Goal: Task Accomplishment & Management: Manage account settings

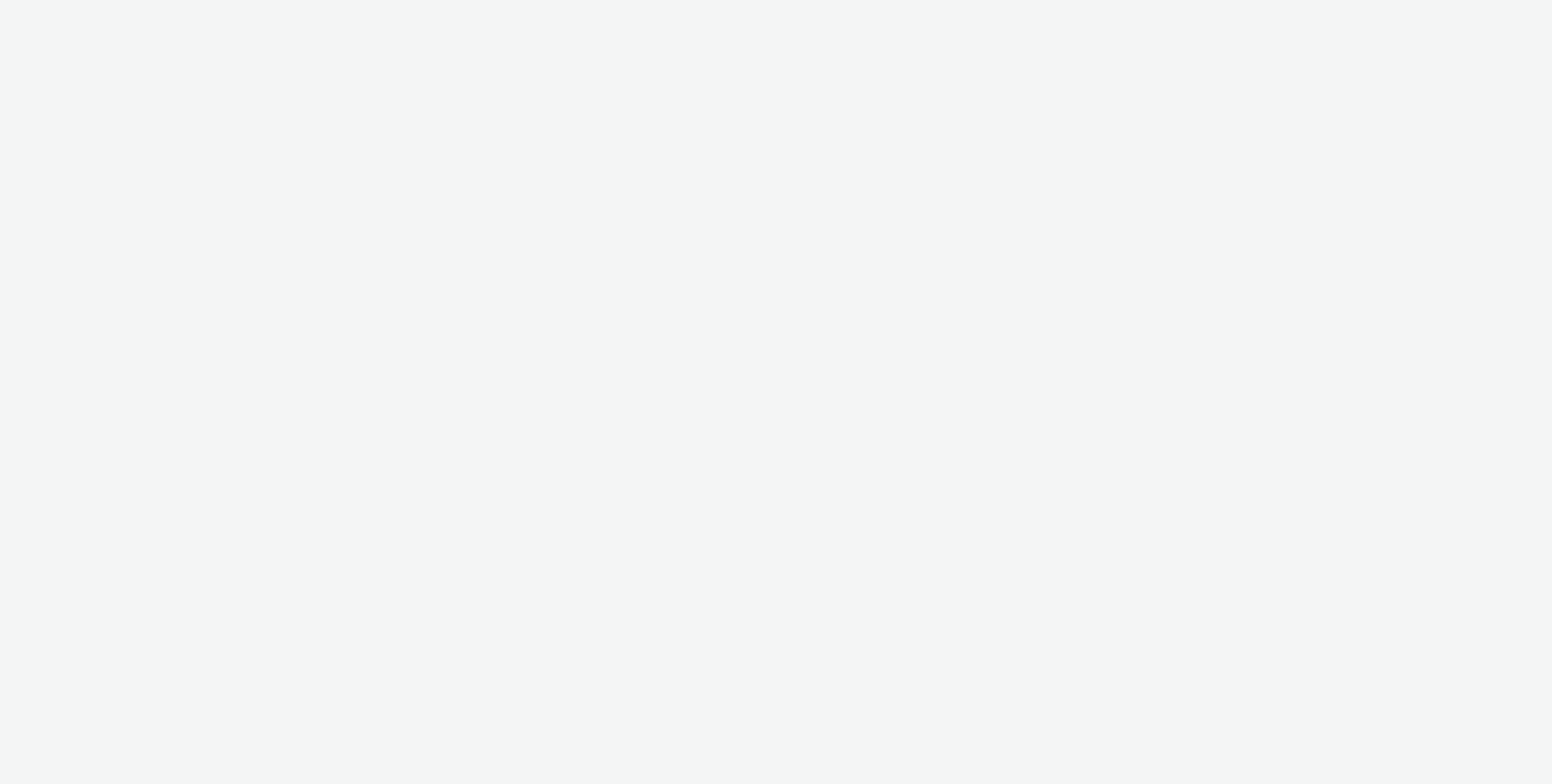
select select "ac009755-aa48-4799-8050-7a339a378eb8"
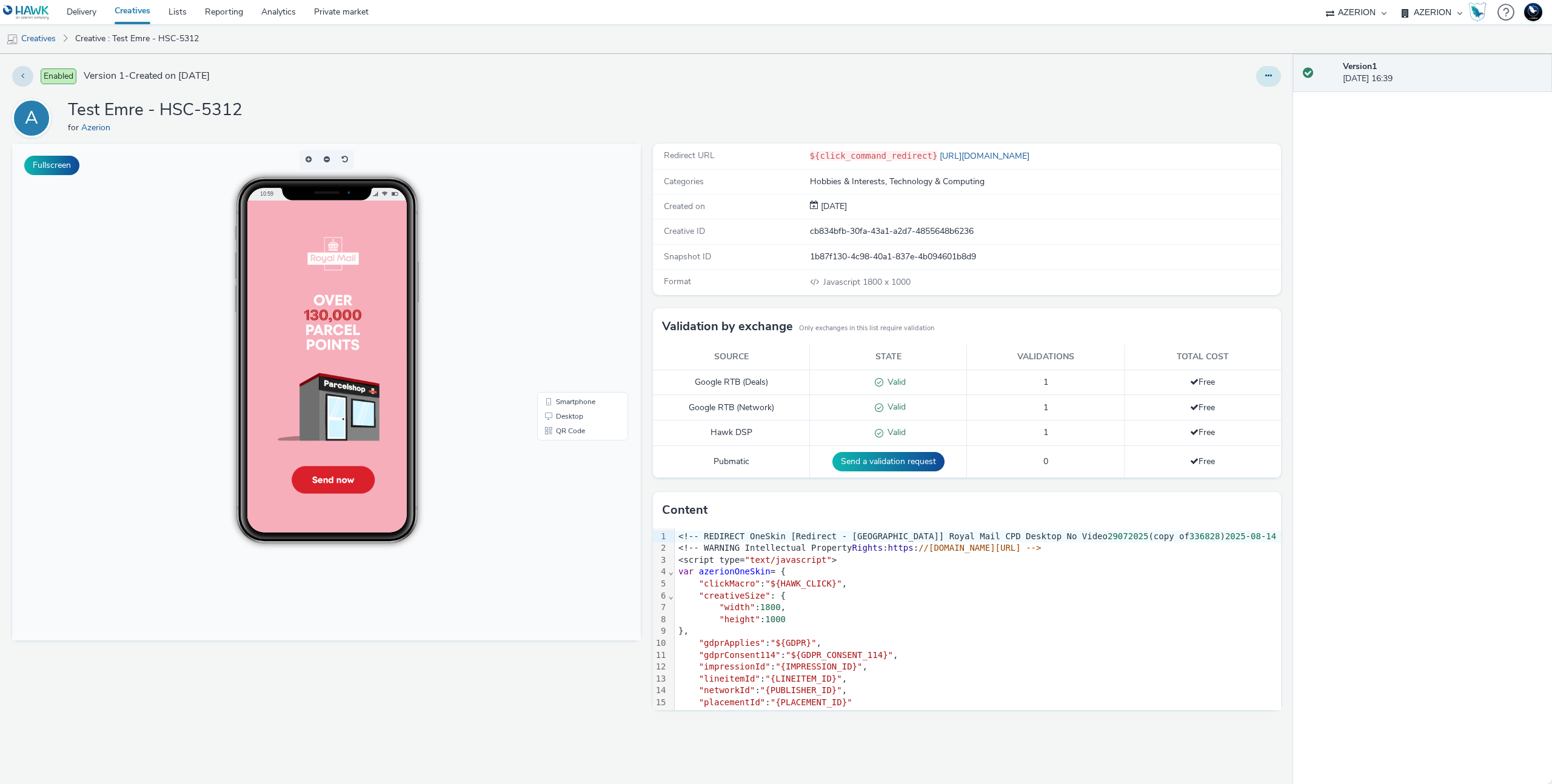
click at [1273, 78] on button at bounding box center [1268, 76] width 25 height 21
click at [1251, 95] on link "Edit" at bounding box center [1235, 100] width 91 height 25
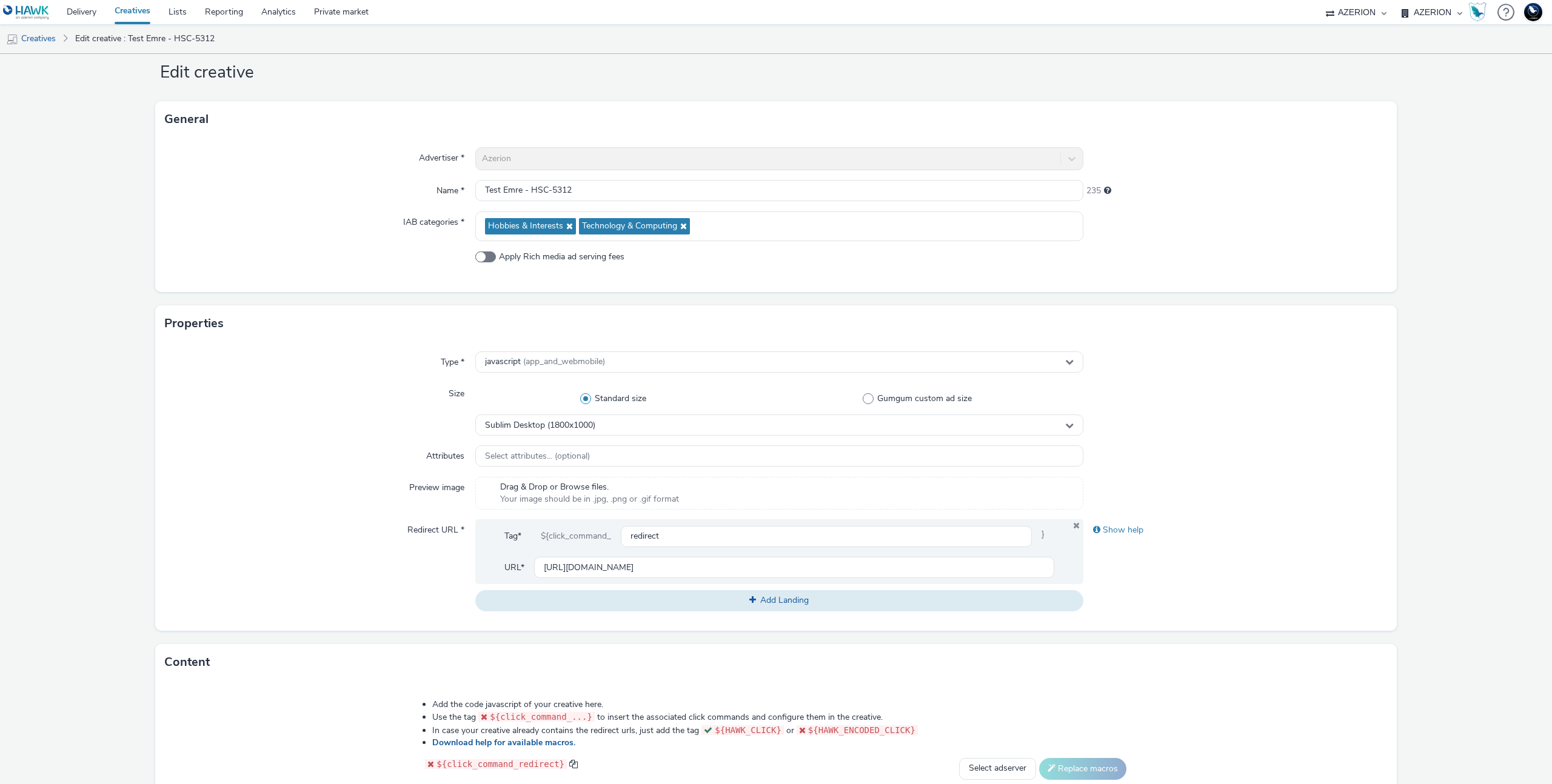
scroll to position [34, 0]
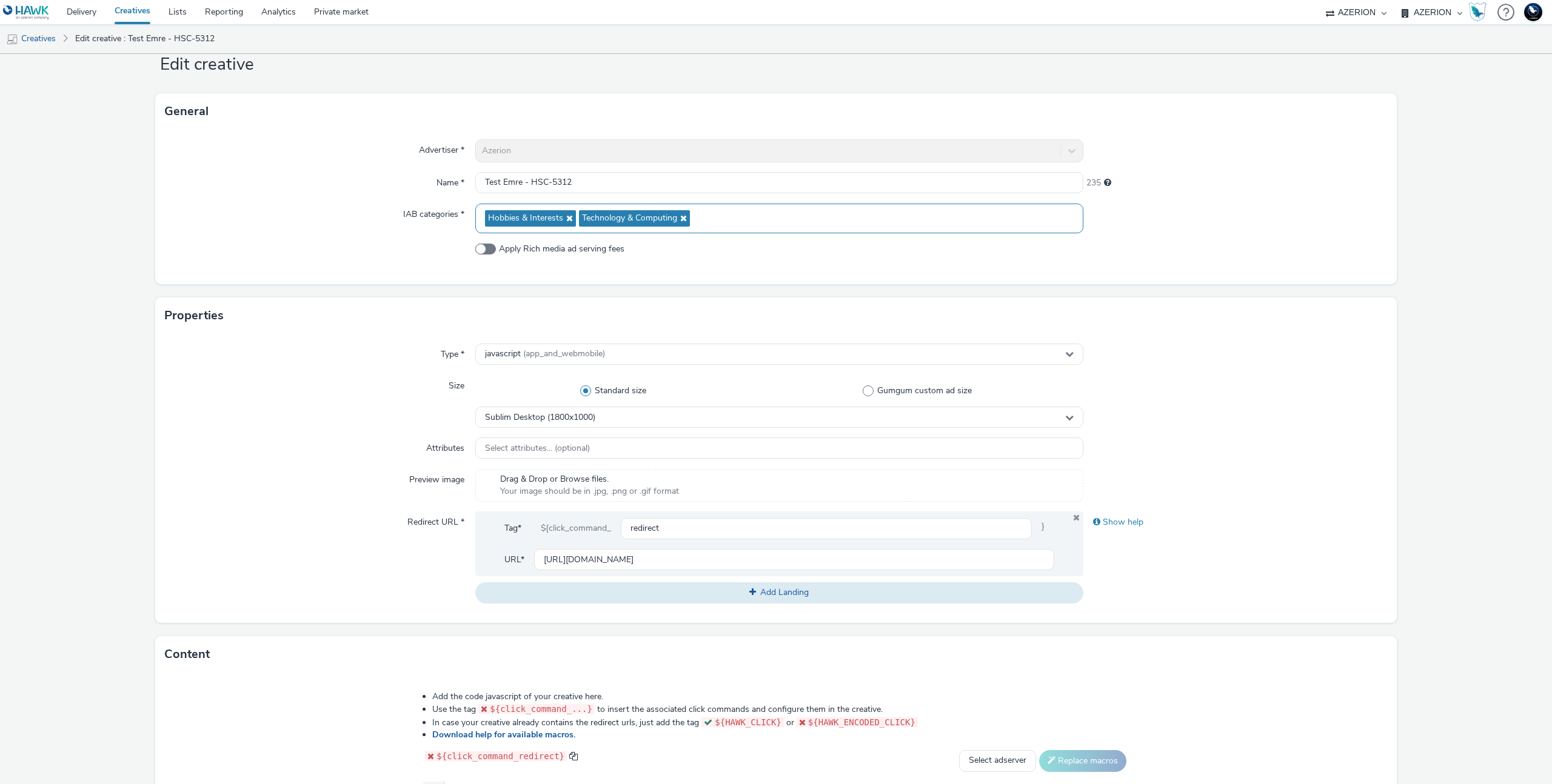
click at [565, 215] on icon at bounding box center [568, 218] width 10 height 9
click at [565, 215] on span "Technology & Computing" at bounding box center [535, 219] width 95 height 11
click at [587, 217] on icon at bounding box center [588, 218] width 10 height 9
click at [587, 217] on div "Select IAB categories..." at bounding box center [779, 214] width 608 height 21
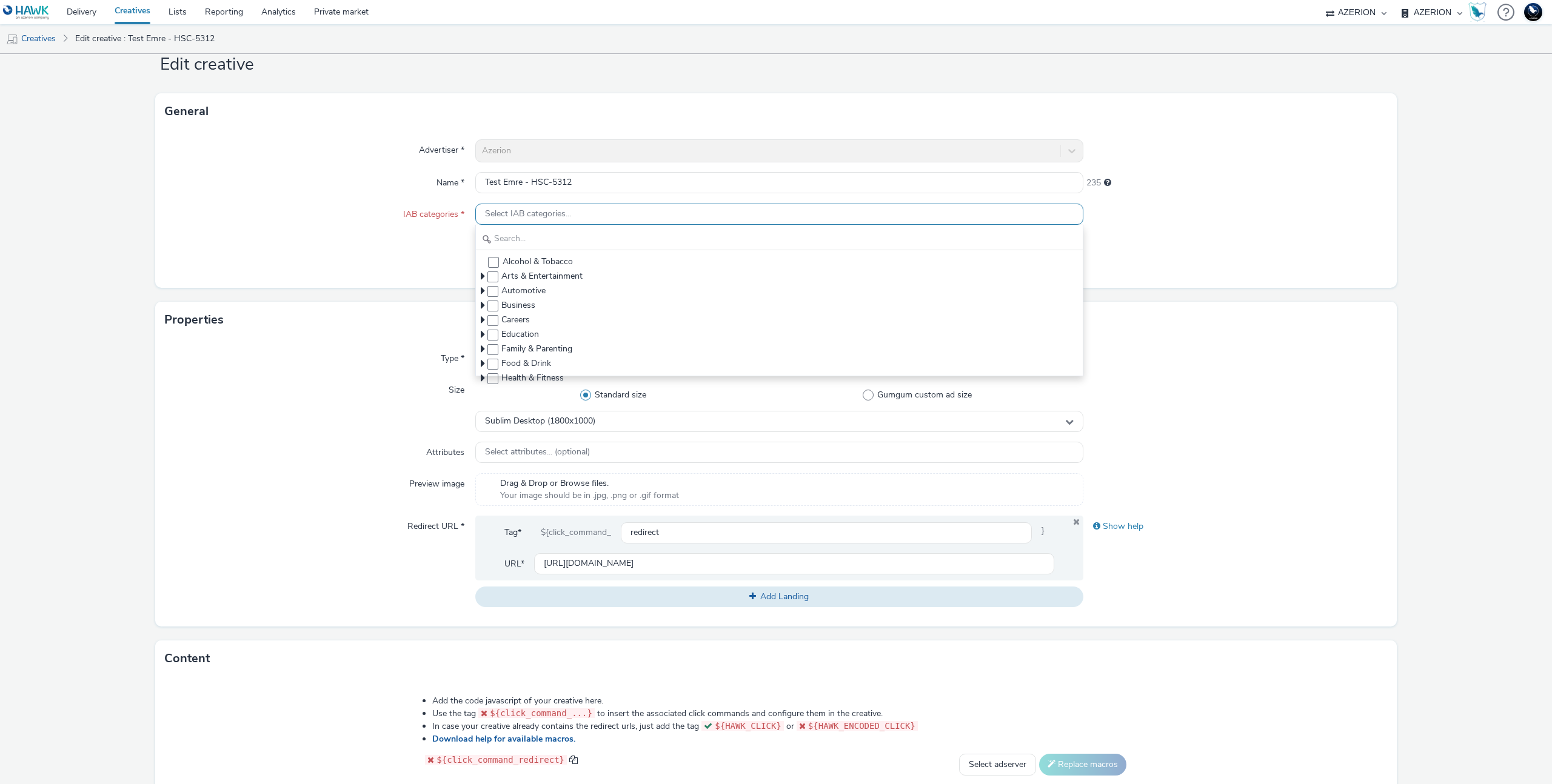
click at [586, 208] on div "Select IAB categories..." at bounding box center [779, 214] width 608 height 21
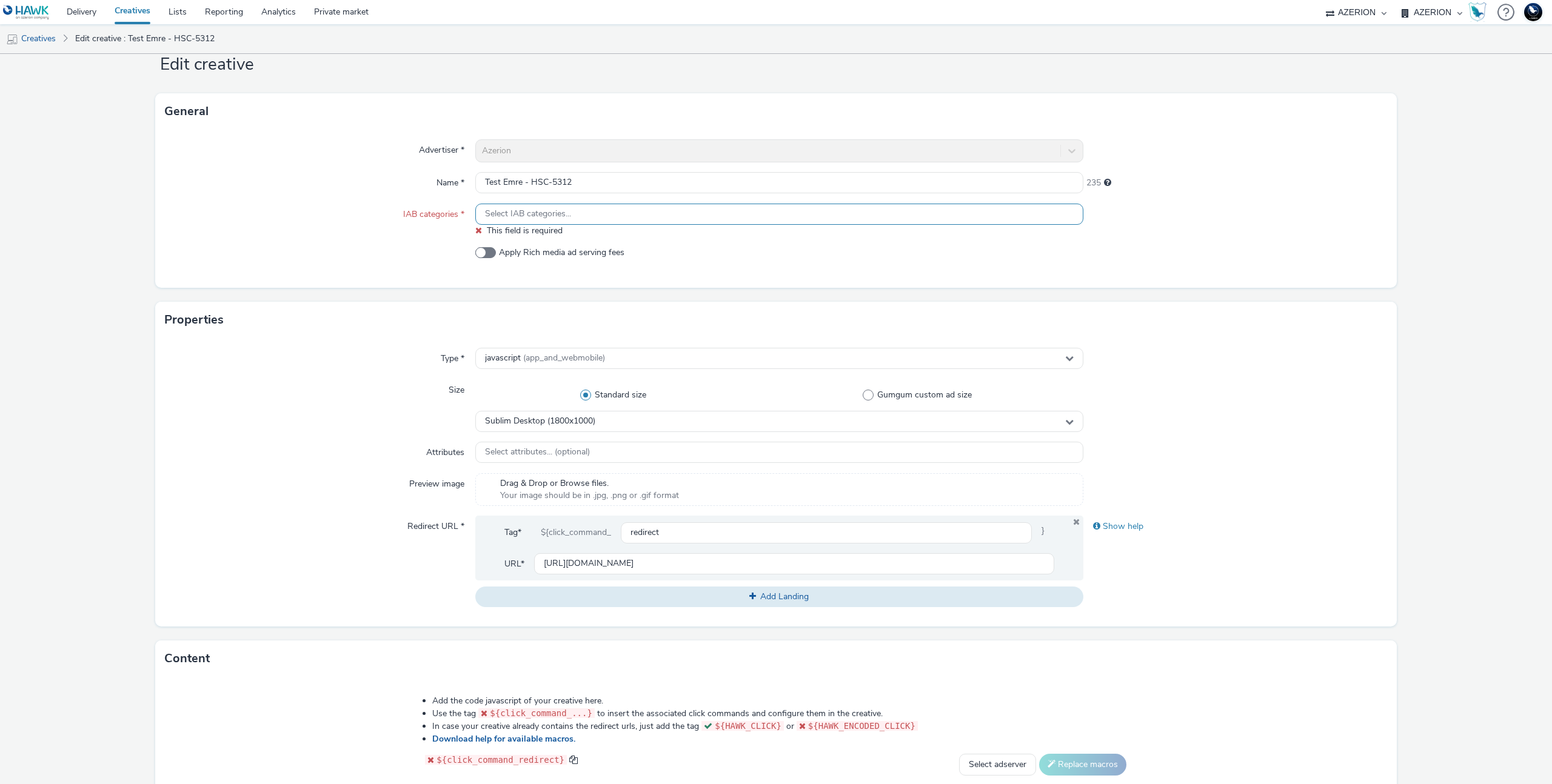
click at [581, 217] on div "Select IAB categories..." at bounding box center [779, 214] width 608 height 21
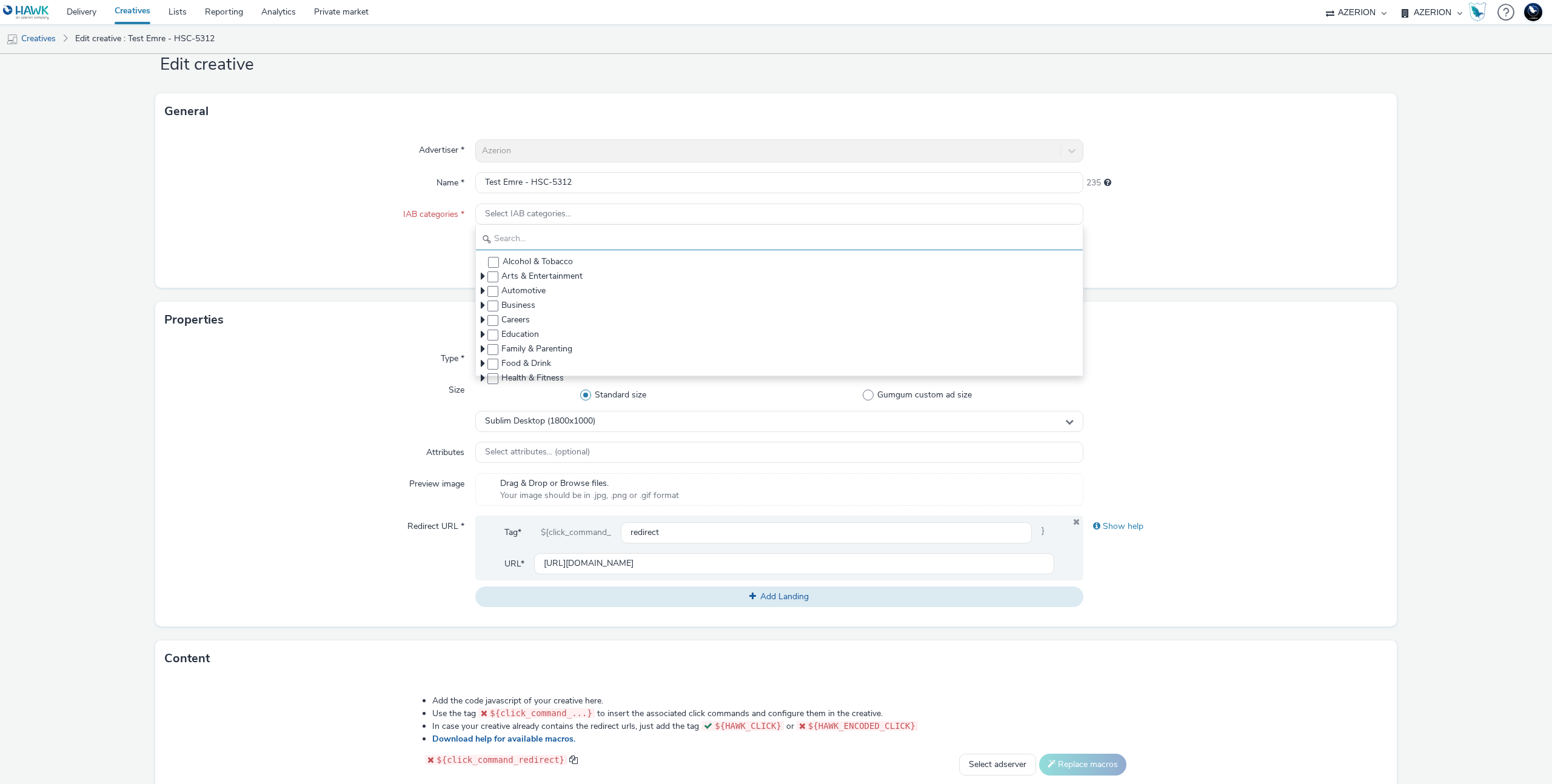
click at [568, 233] on input "text" at bounding box center [779, 239] width 607 height 21
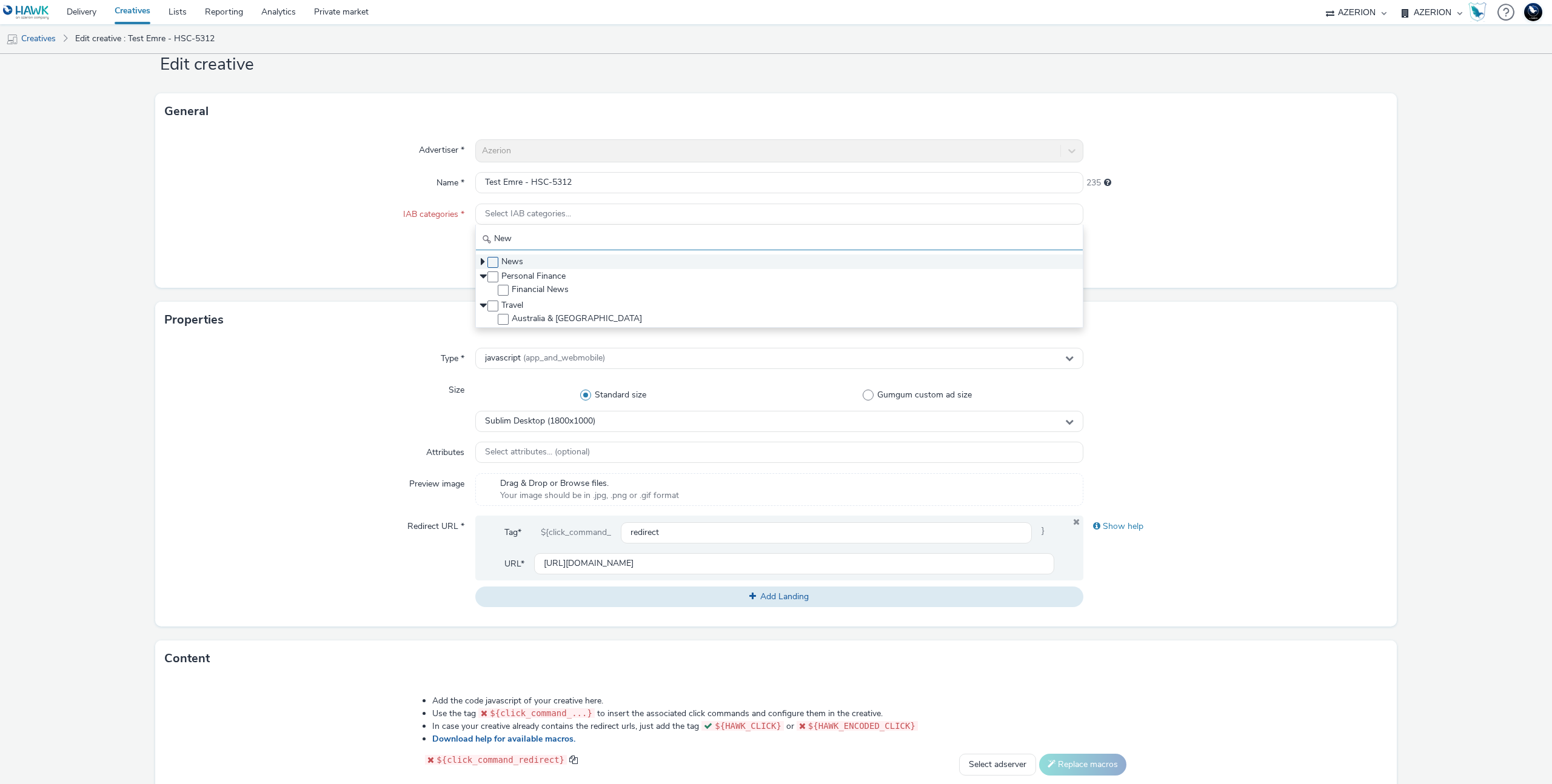
type input "New"
click at [492, 259] on span at bounding box center [493, 262] width 11 height 11
checkbox input "true"
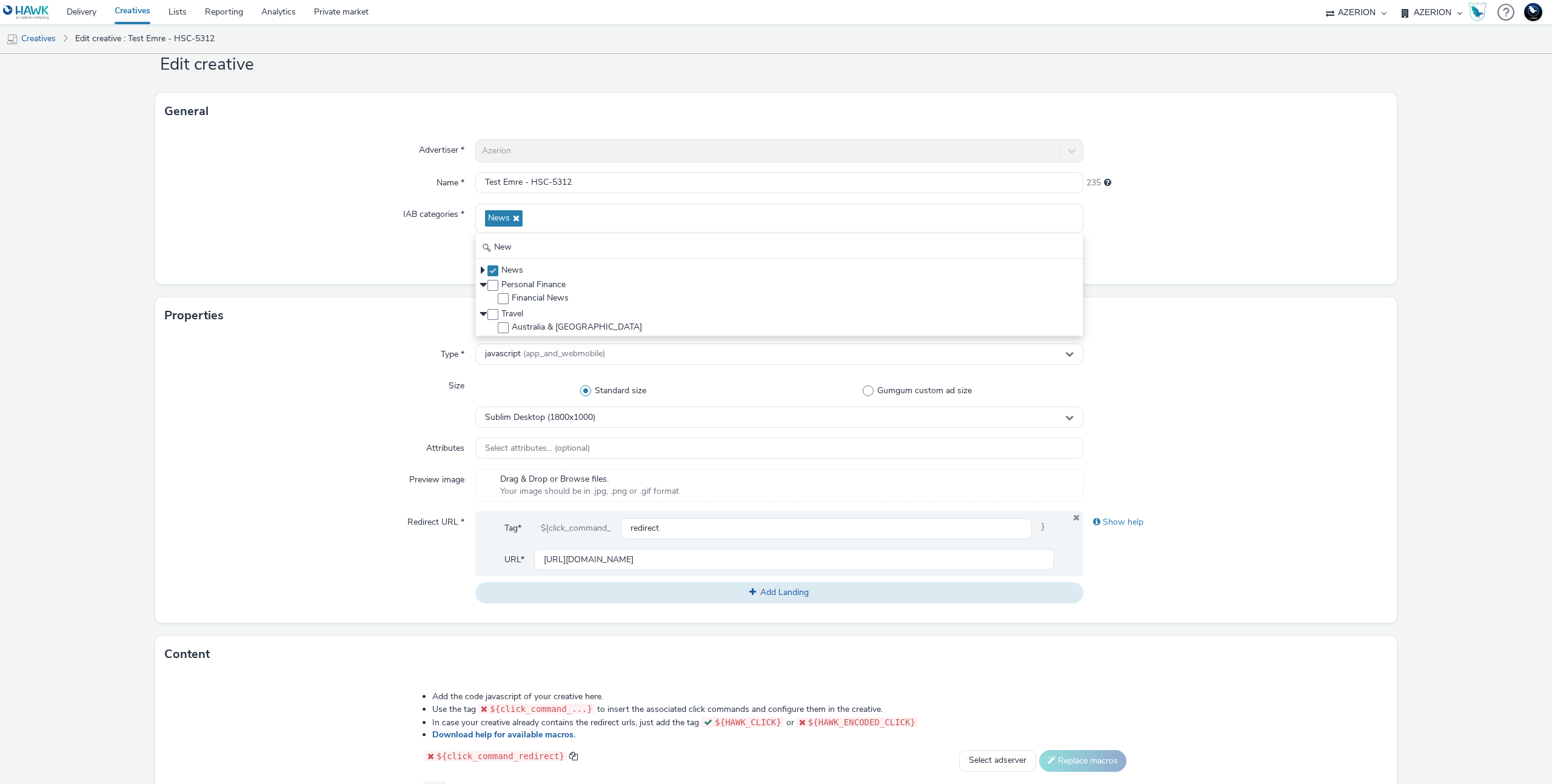
click at [347, 379] on div "Size" at bounding box center [320, 401] width 311 height 52
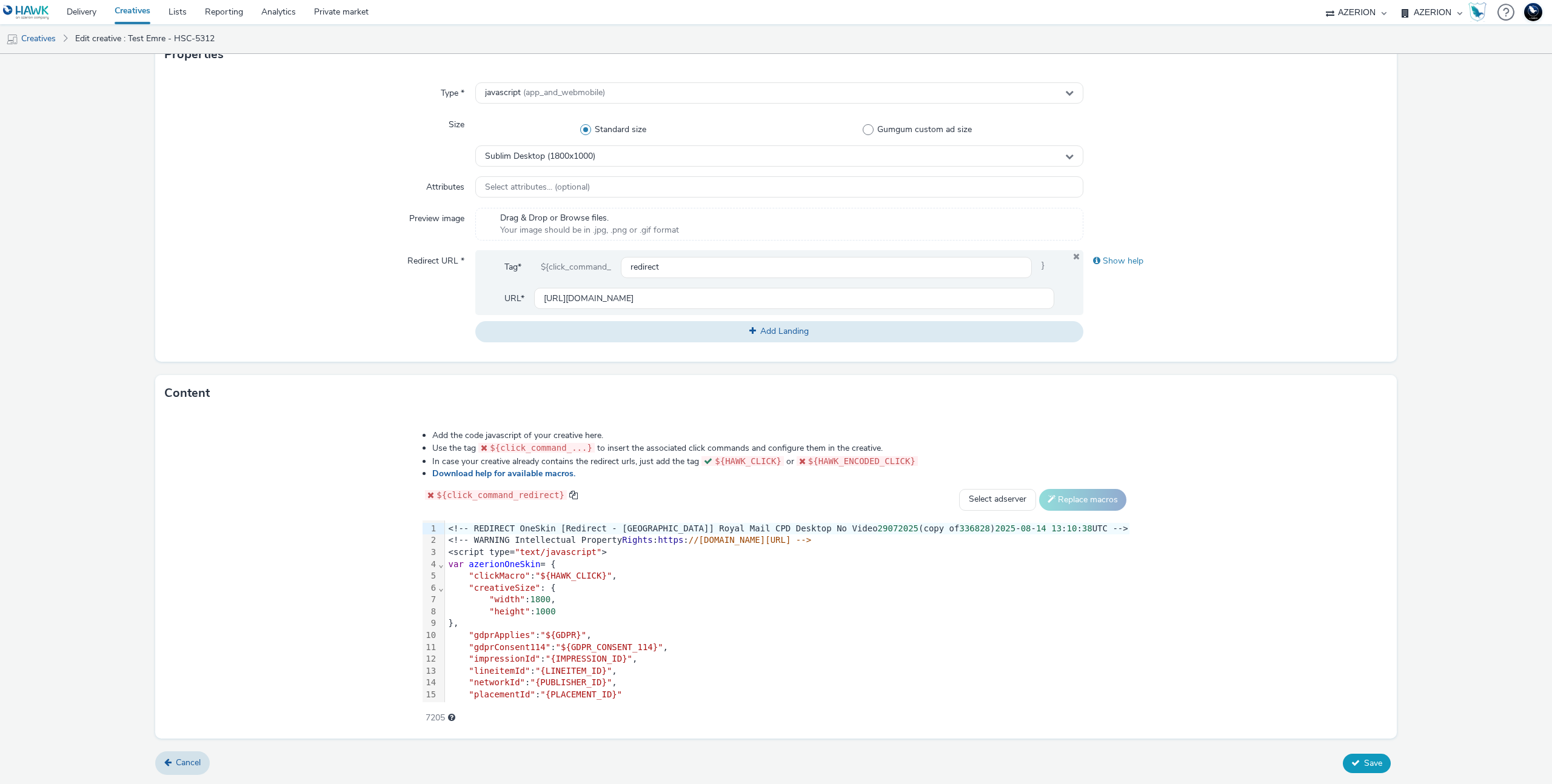
click at [1360, 770] on button "Save" at bounding box center [1367, 763] width 48 height 19
